Goal: Task Accomplishment & Management: Use online tool/utility

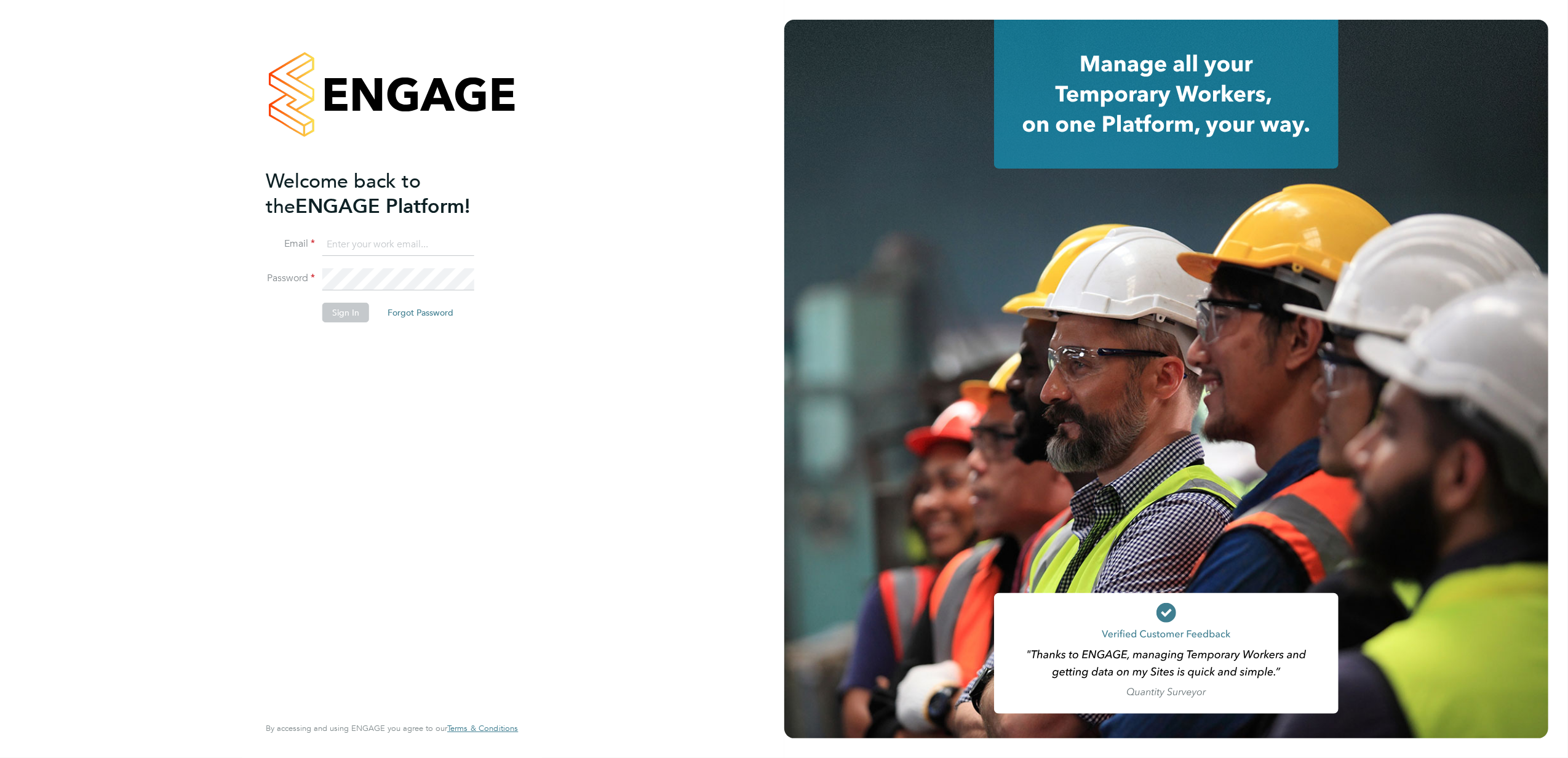
type input "[PERSON_NAME][EMAIL_ADDRESS][PERSON_NAME][DOMAIN_NAME]"
click at [350, 315] on button "Sign In" at bounding box center [345, 313] width 46 height 20
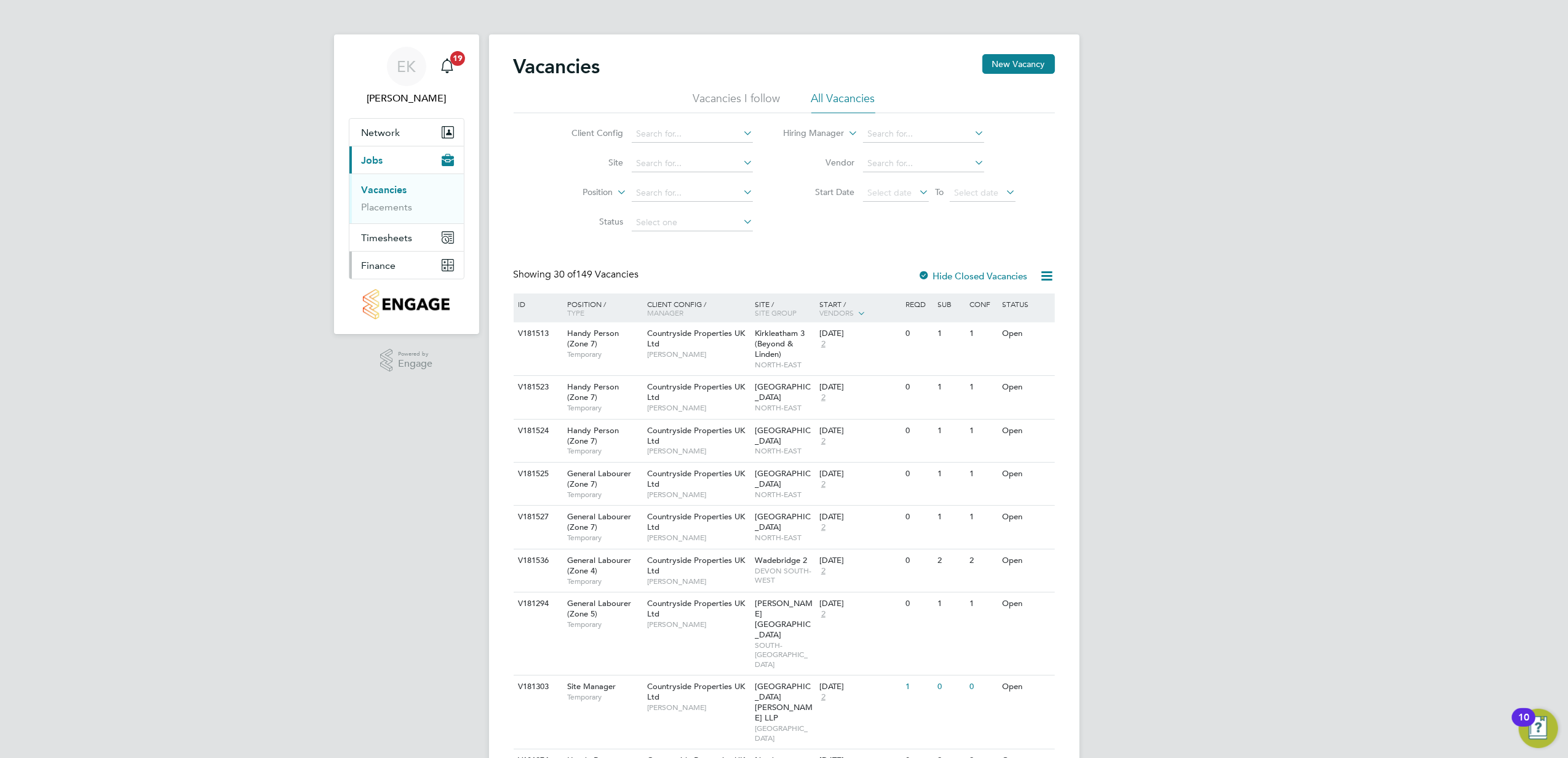
click at [404, 259] on button "Finance" at bounding box center [407, 266] width 115 height 27
click at [409, 245] on link "Invoices & Credit Notes" at bounding box center [400, 251] width 77 height 24
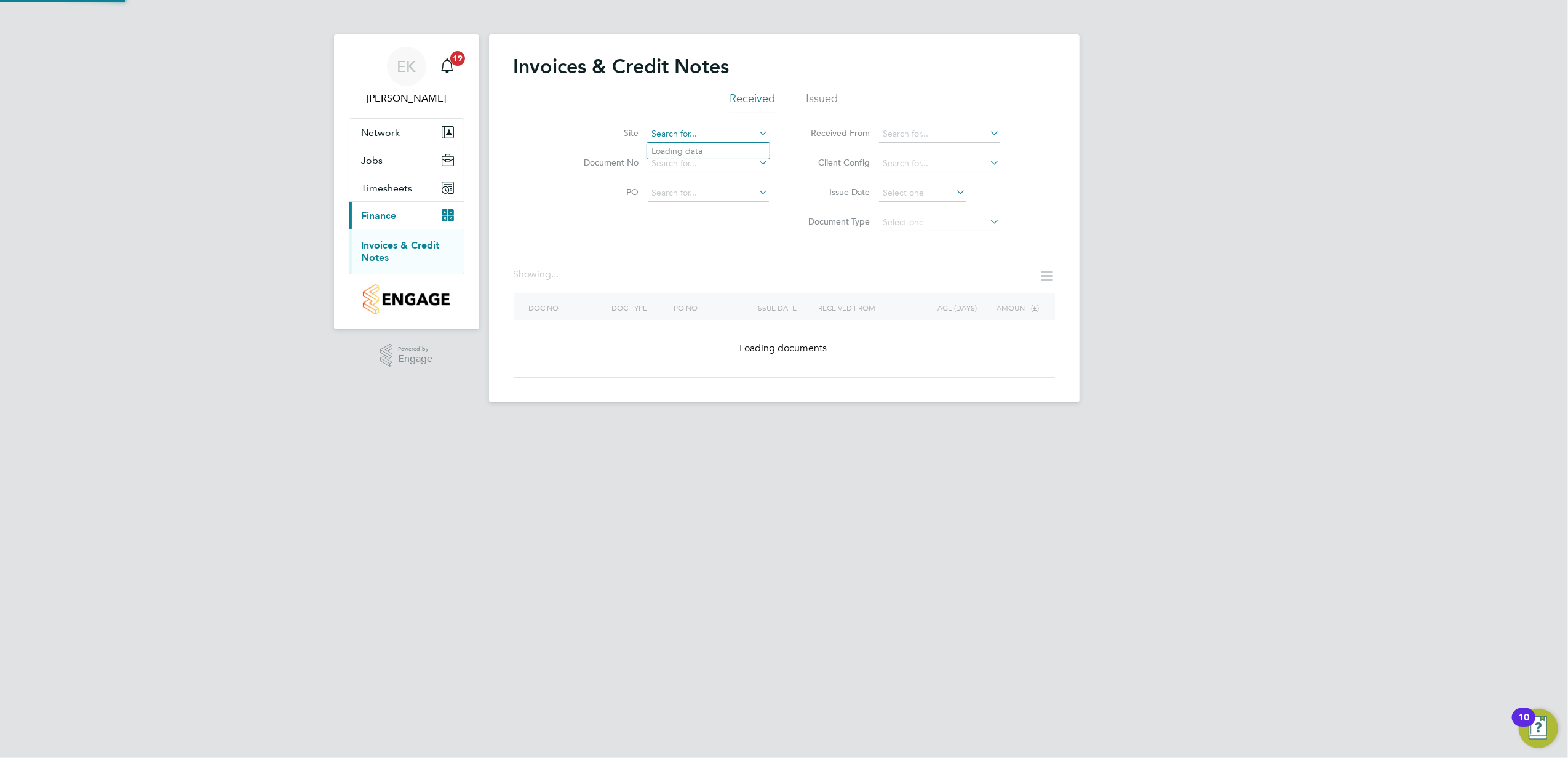
click at [741, 141] on input at bounding box center [708, 134] width 121 height 17
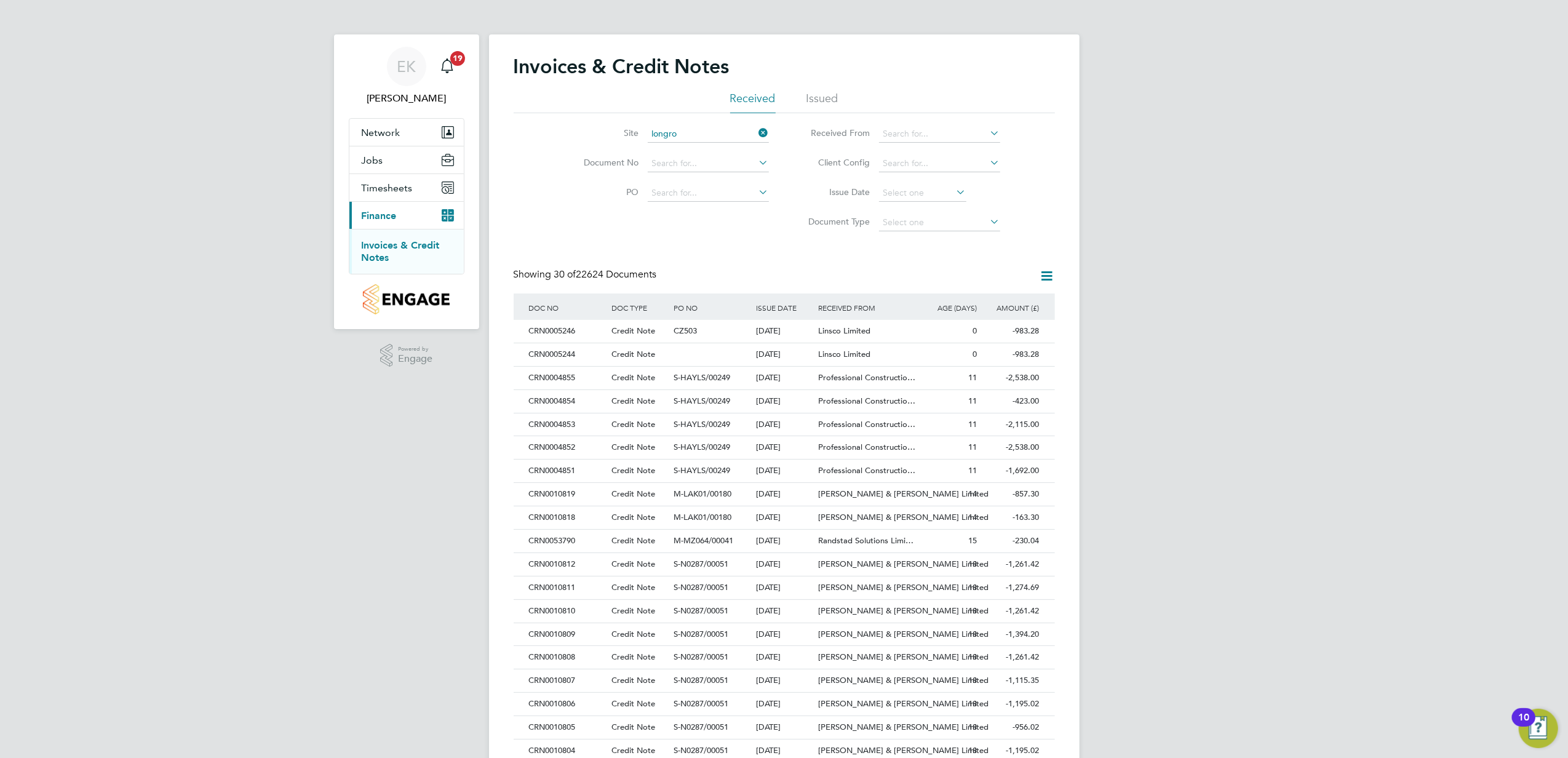
click at [714, 149] on li "Longro ck ([GEOGRAPHIC_DATA])" at bounding box center [719, 151] width 144 height 16
type input "Longrock ([GEOGRAPHIC_DATA])"
